Goal: Information Seeking & Learning: Learn about a topic

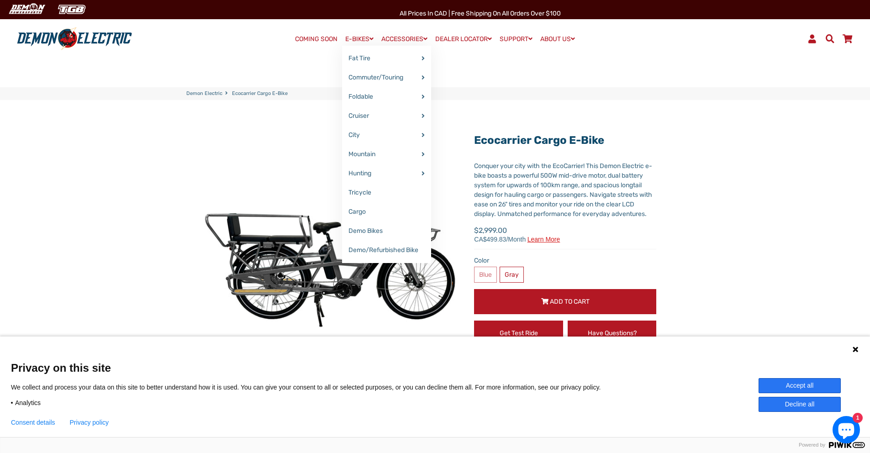
click at [354, 38] on link "E-BIKES" at bounding box center [359, 38] width 35 height 13
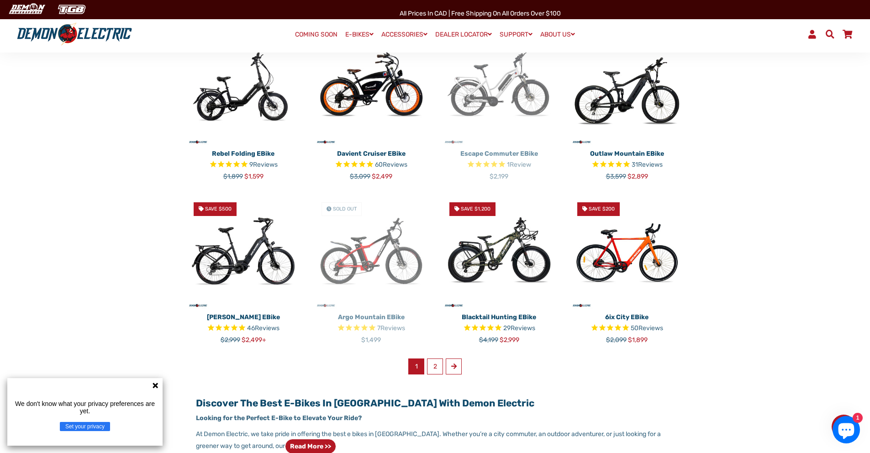
scroll to position [452, 0]
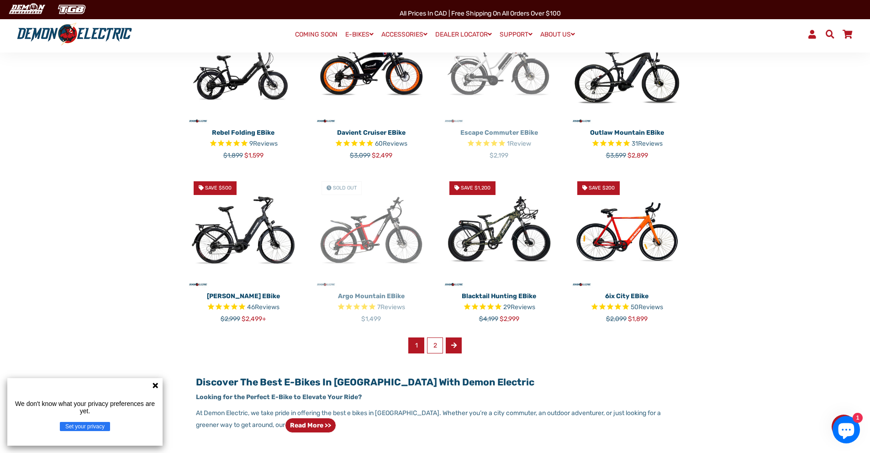
click at [454, 346] on span at bounding box center [453, 345] width 5 height 6
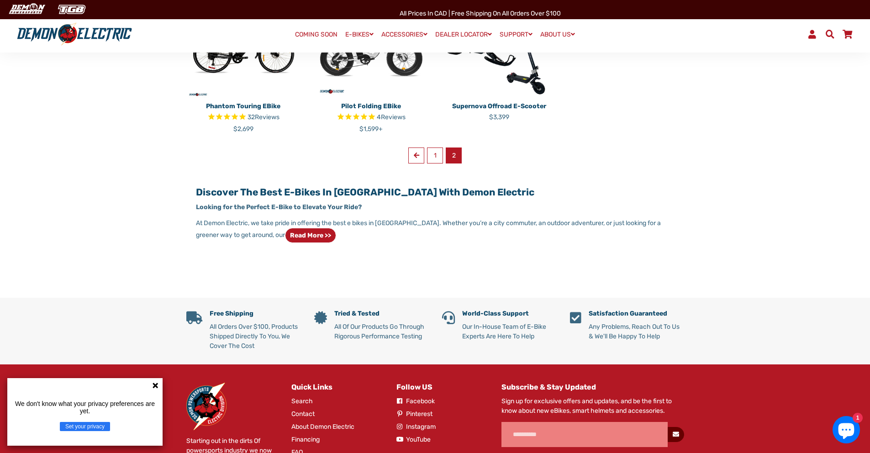
scroll to position [358, 0]
